Goal: Find specific page/section: Find specific page/section

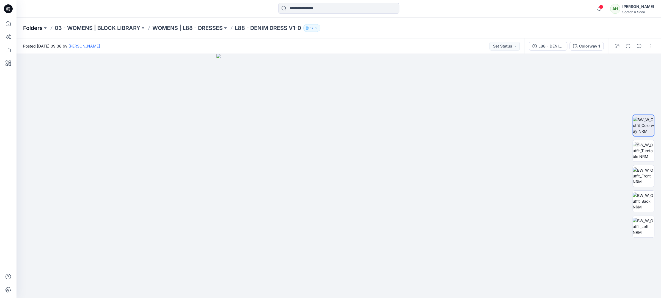
click at [33, 29] on p "Folders" at bounding box center [33, 28] width 20 height 8
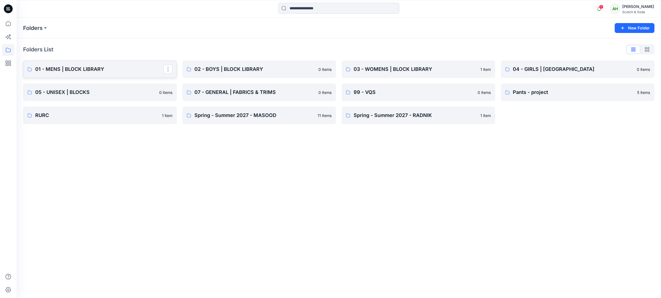
click at [76, 72] on p "01 - MENS | BLOCK LIBRARY" at bounding box center [99, 69] width 128 height 8
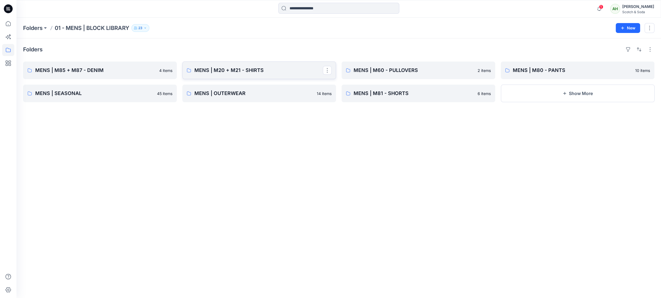
click at [238, 68] on p "MENS | M20 + M21 - SHIRTS" at bounding box center [258, 71] width 128 height 8
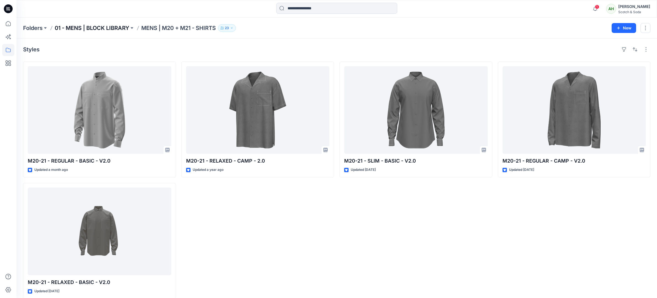
click at [120, 29] on p "01 - MENS | BLOCK LIBRARY" at bounding box center [92, 28] width 75 height 8
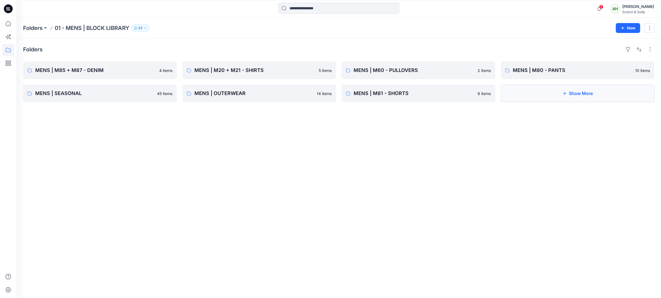
click at [551, 98] on button "Show More" at bounding box center [578, 94] width 154 height 18
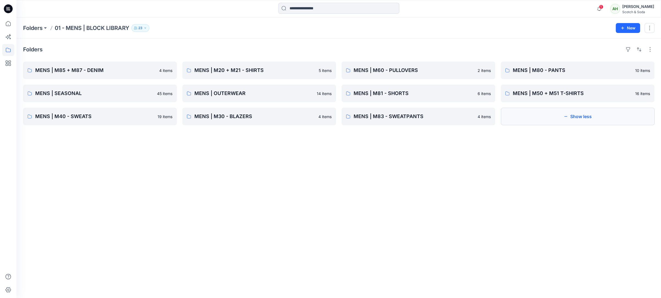
click at [531, 117] on button "Show less" at bounding box center [578, 117] width 154 height 18
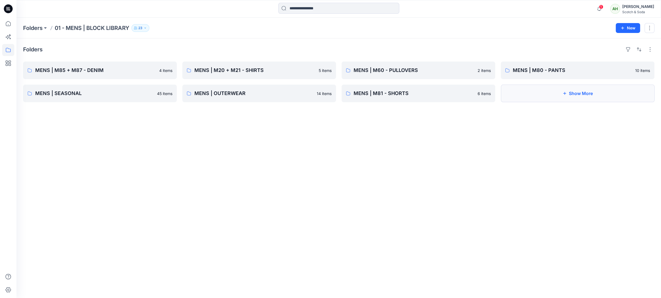
click at [555, 100] on button "Show More" at bounding box center [578, 94] width 154 height 18
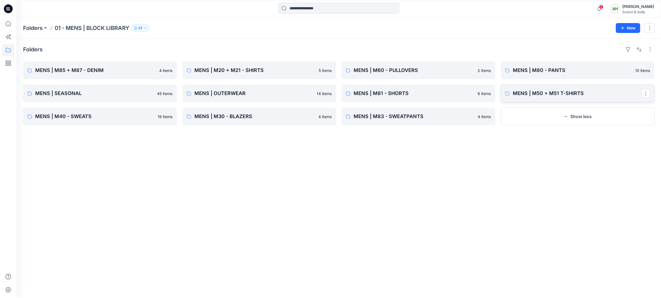
click at [554, 90] on p "MENS | M50 + M51 T-SHIRTS" at bounding box center [577, 94] width 128 height 8
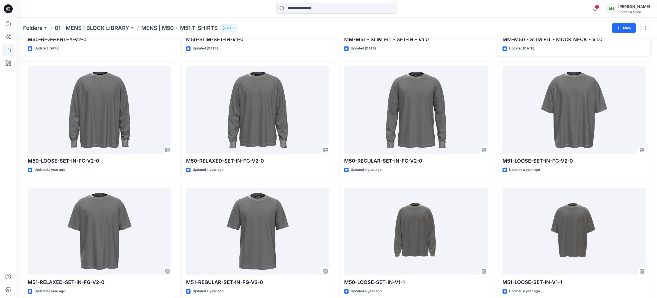
scroll to position [144, 0]
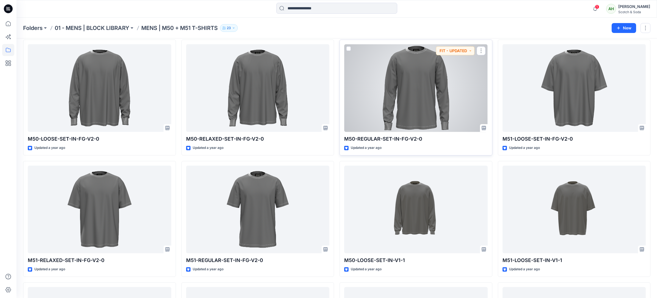
click at [426, 97] on div at bounding box center [416, 88] width 144 height 88
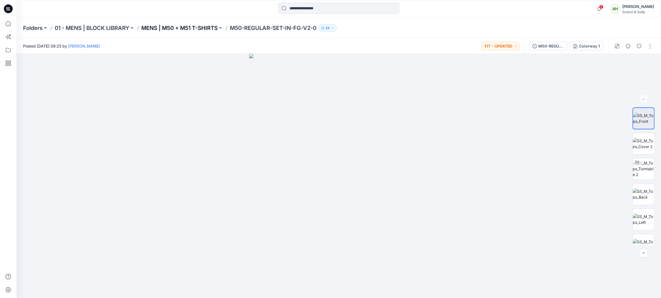
click at [202, 27] on p "MENS | M50 + M51 T-SHIRTS" at bounding box center [179, 28] width 76 height 8
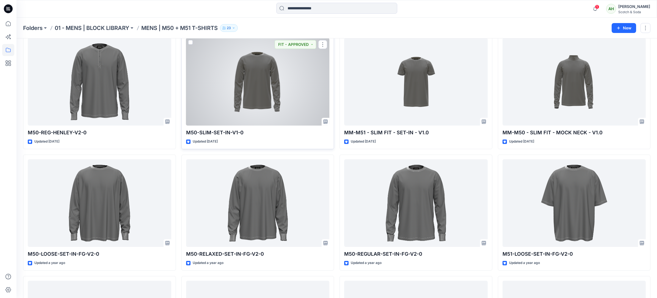
scroll to position [159, 0]
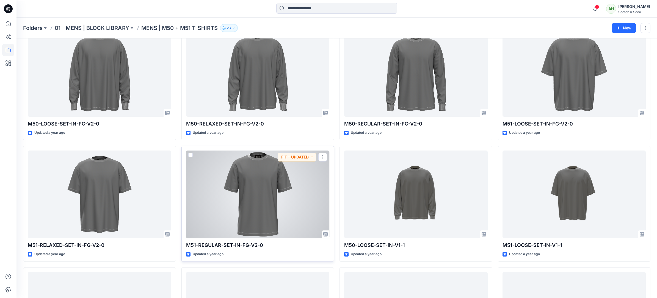
click at [268, 190] on div at bounding box center [258, 195] width 144 height 88
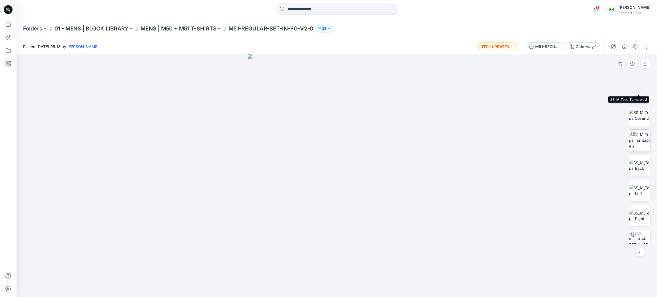
scroll to position [87, 0]
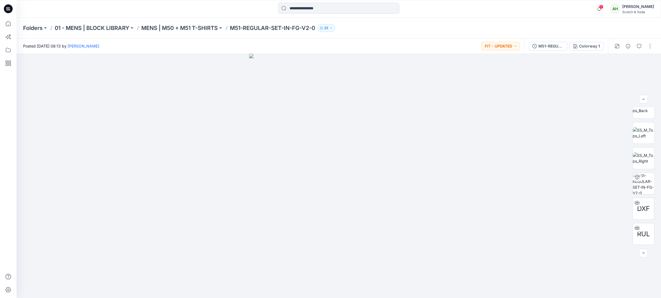
click at [647, 12] on div "Scotch & Soda" at bounding box center [638, 12] width 32 height 4
click at [606, 72] on p "Organization Settings" at bounding box center [601, 73] width 39 height 10
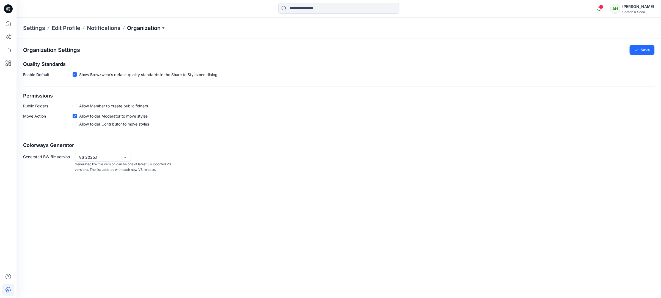
click at [148, 27] on p "Organization" at bounding box center [146, 28] width 38 height 8
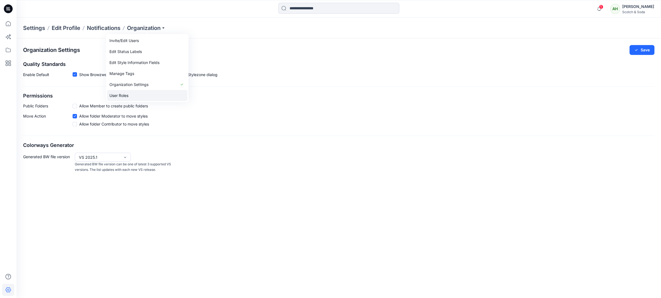
click at [124, 93] on link "User Roles" at bounding box center [147, 95] width 80 height 11
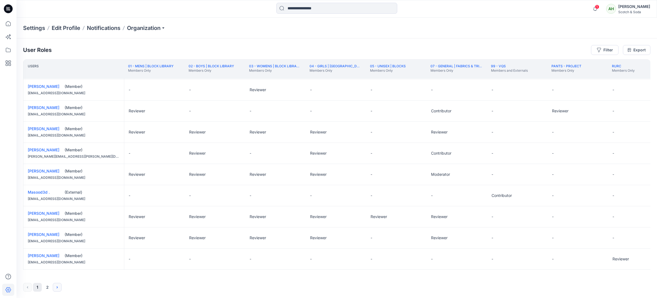
click at [56, 286] on icon "Next" at bounding box center [57, 287] width 4 height 4
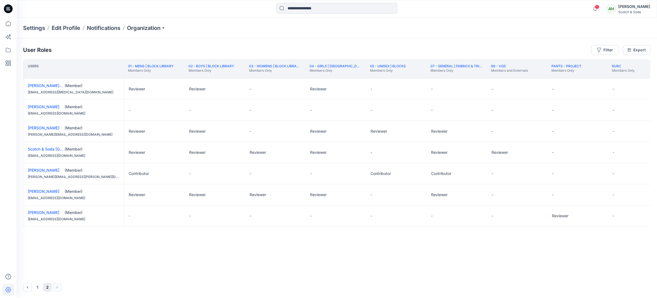
click at [39, 285] on button "1" at bounding box center [37, 287] width 9 height 9
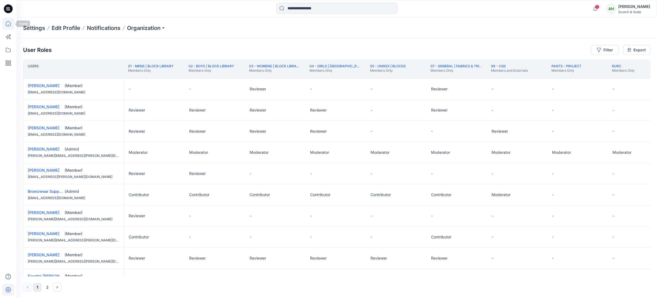
click at [8, 24] on icon at bounding box center [8, 24] width 12 height 12
